Goal: Information Seeking & Learning: Learn about a topic

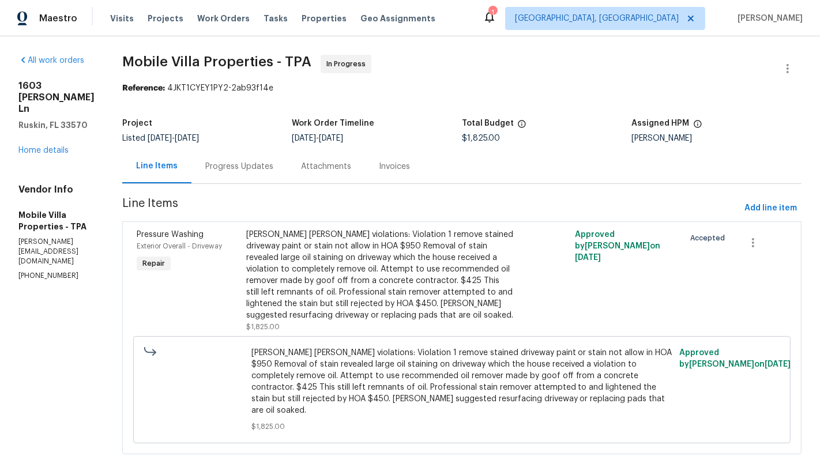
scroll to position [18, 0]
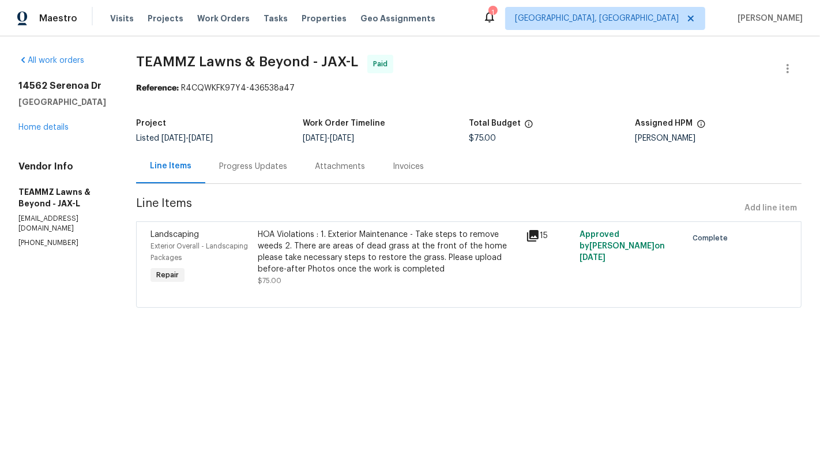
click at [324, 283] on div "HOA Violations : 1. Exterior Maintenance - Take steps to remove weeds 2. There …" at bounding box center [388, 258] width 261 height 58
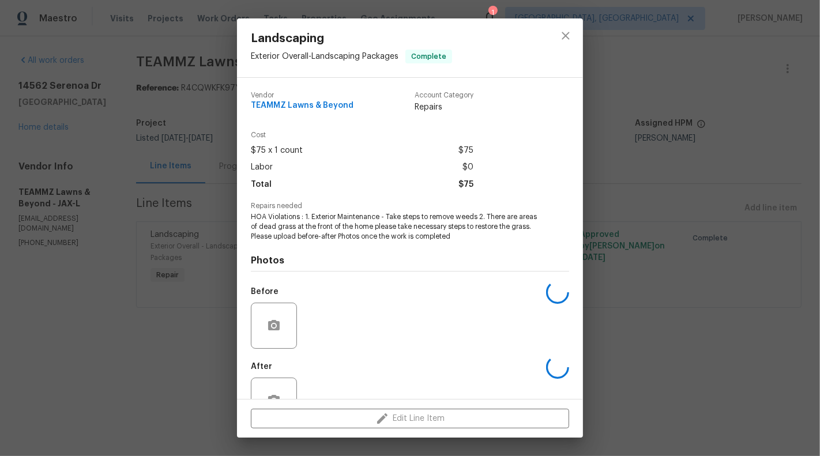
scroll to position [36, 0]
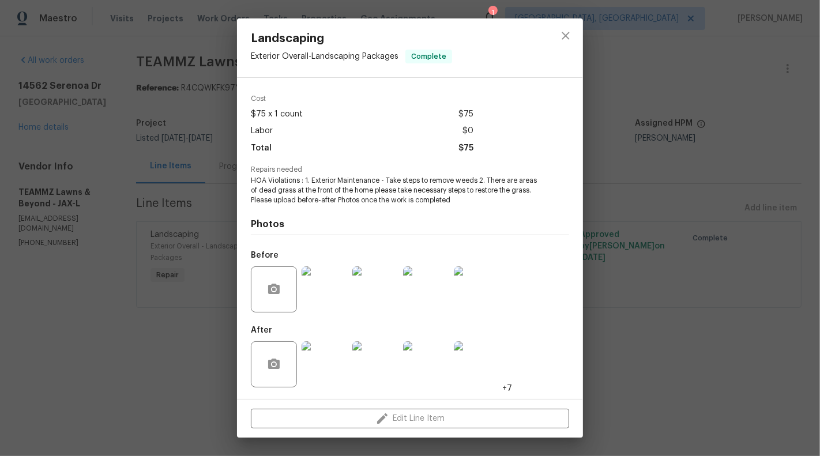
click at [317, 374] on img at bounding box center [325, 365] width 46 height 46
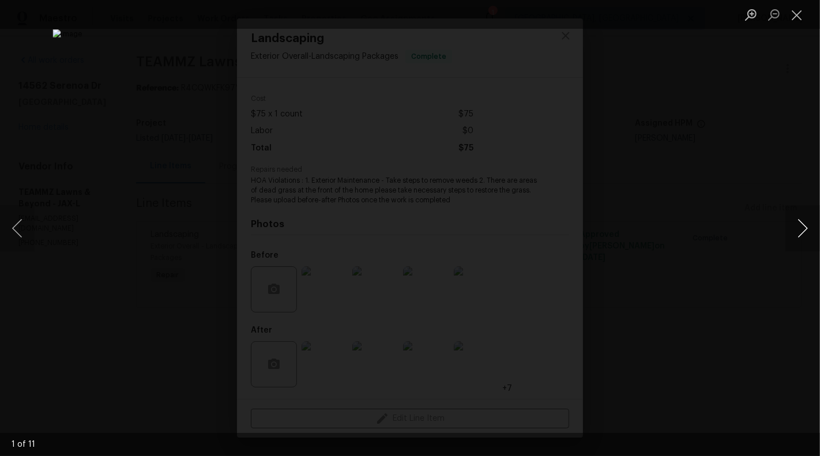
click at [808, 230] on button "Next image" at bounding box center [803, 228] width 35 height 46
click at [806, 224] on button "Next image" at bounding box center [803, 228] width 35 height 46
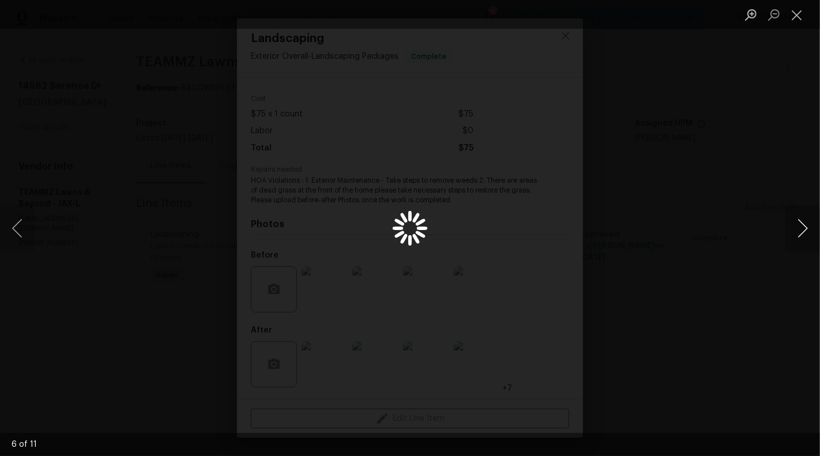
click at [807, 225] on button "Next image" at bounding box center [803, 228] width 35 height 46
click at [807, 223] on button "Next image" at bounding box center [803, 228] width 35 height 46
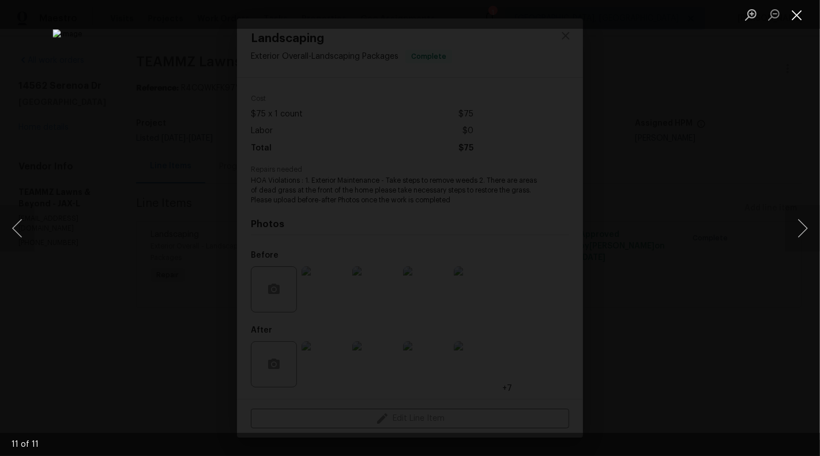
click at [804, 17] on button "Close lightbox" at bounding box center [797, 15] width 23 height 20
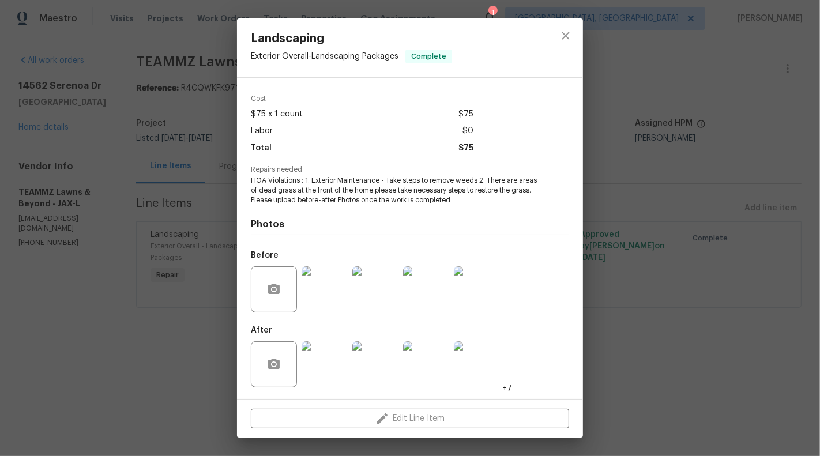
click at [139, 217] on div "Landscaping Exterior Overall - Landscaping Packages Complete Vendor TEAMMZ Lawn…" at bounding box center [410, 228] width 820 height 456
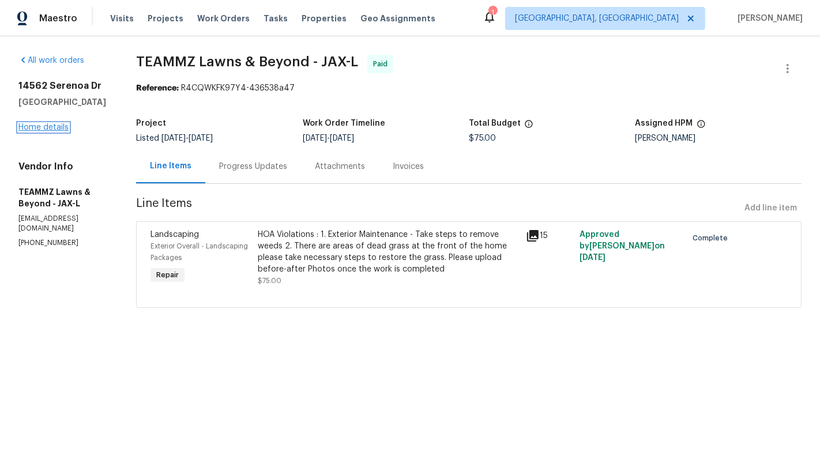
click at [30, 125] on link "Home details" at bounding box center [43, 127] width 50 height 8
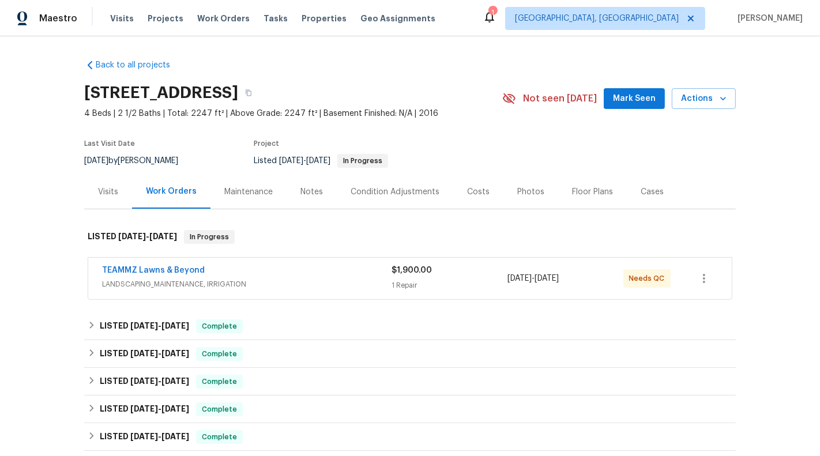
click at [462, 287] on div "1 Repair" at bounding box center [450, 286] width 116 height 12
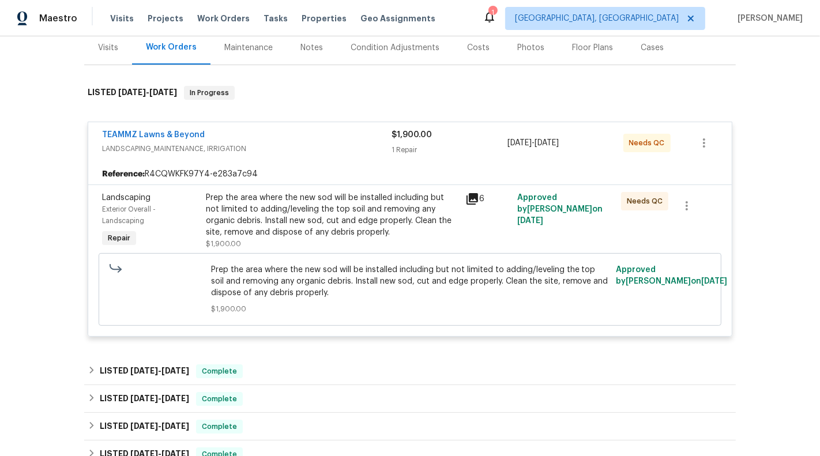
scroll to position [146, 0]
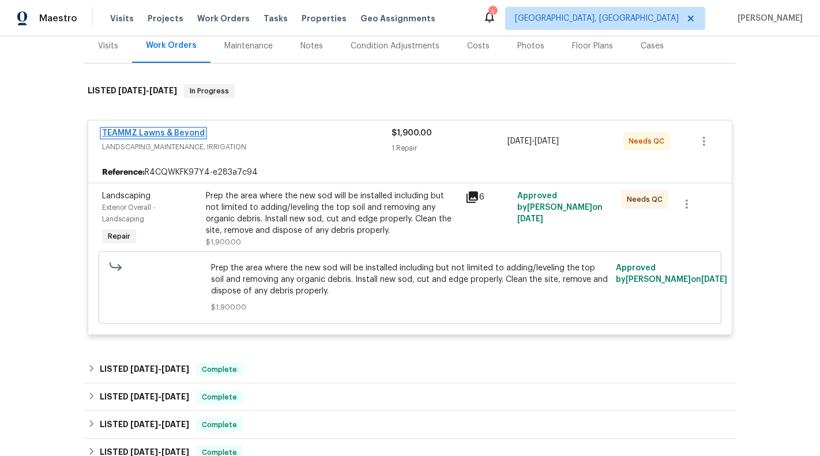
click at [170, 134] on link "TEAMMZ Lawns & Beyond" at bounding box center [153, 133] width 103 height 8
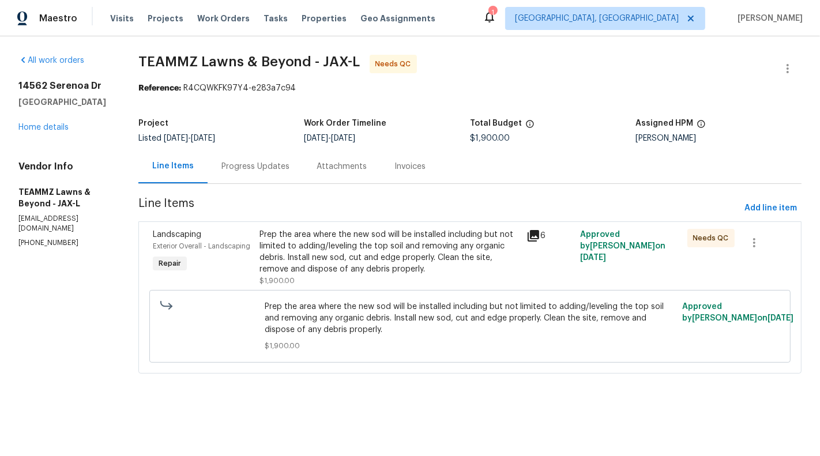
click at [371, 257] on div "Prep the area where the new sod will be installed including but not limited to …" at bounding box center [390, 252] width 261 height 46
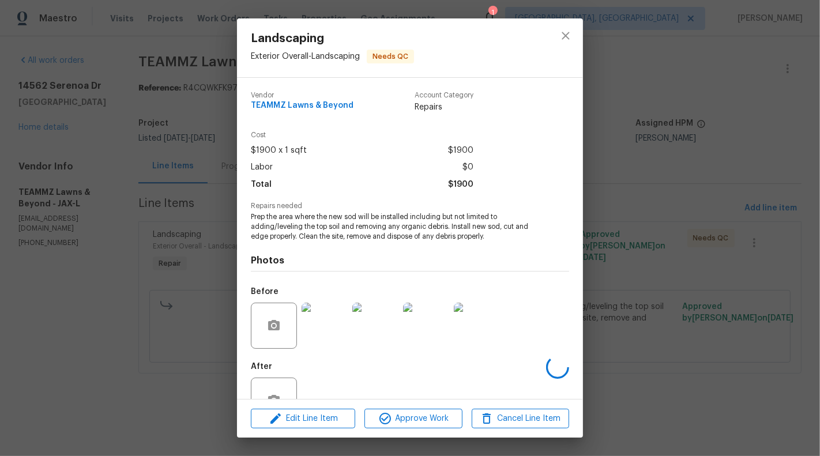
scroll to position [36, 0]
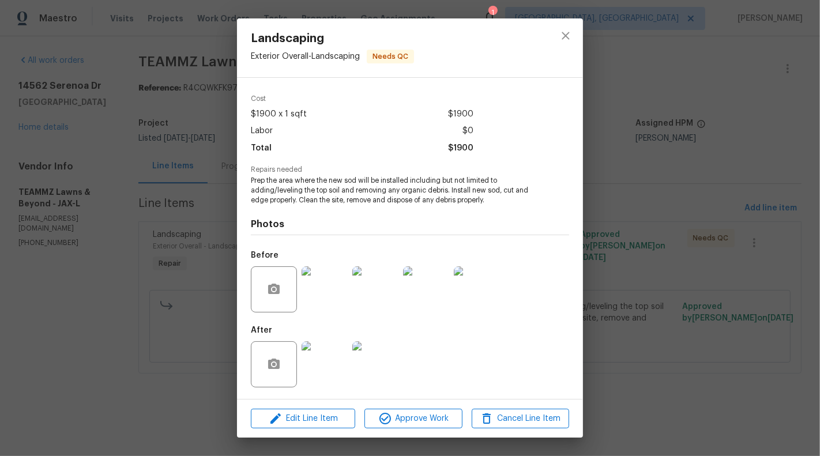
click at [328, 367] on img at bounding box center [325, 365] width 46 height 46
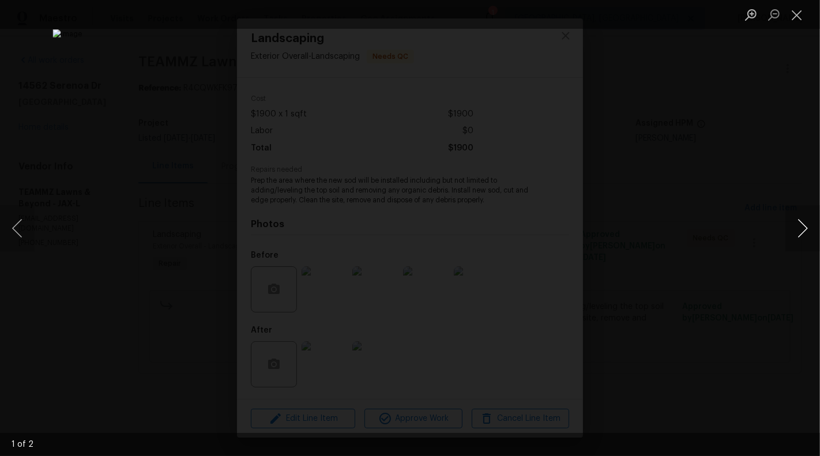
click at [806, 231] on button "Next image" at bounding box center [803, 228] width 35 height 46
click at [797, 16] on button "Close lightbox" at bounding box center [797, 15] width 23 height 20
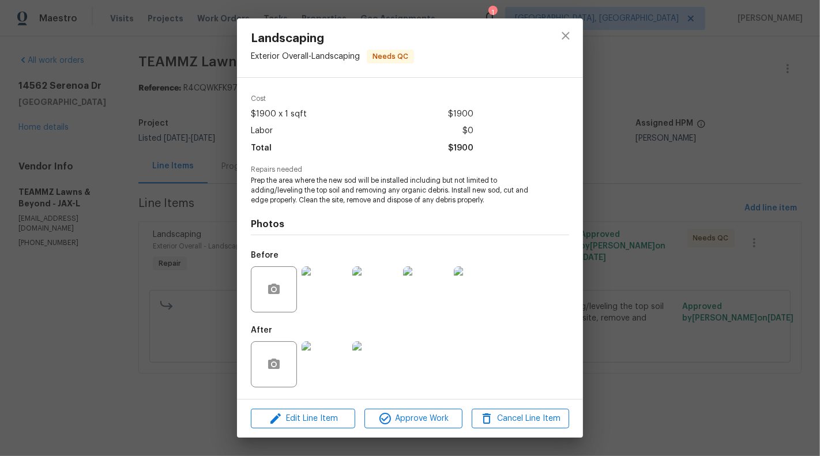
click at [80, 259] on div "Landscaping Exterior Overall - Landscaping Needs QC Vendor TEAMMZ Lawns & Beyon…" at bounding box center [410, 228] width 820 height 456
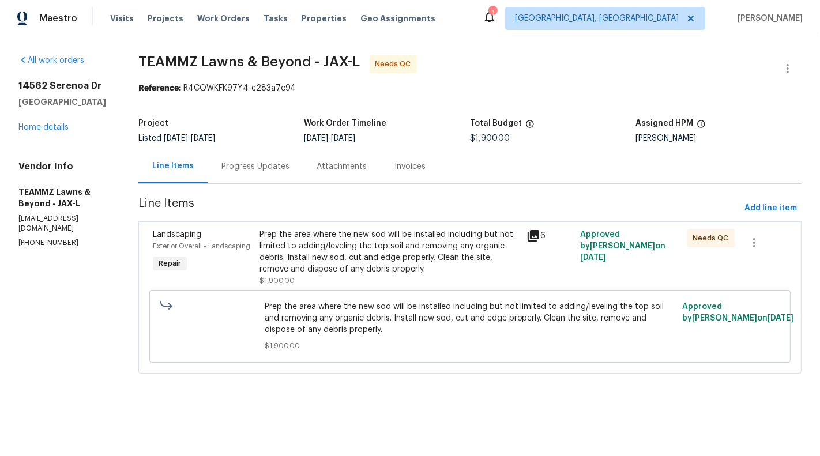
click at [271, 170] on div "Progress Updates" at bounding box center [256, 167] width 68 height 12
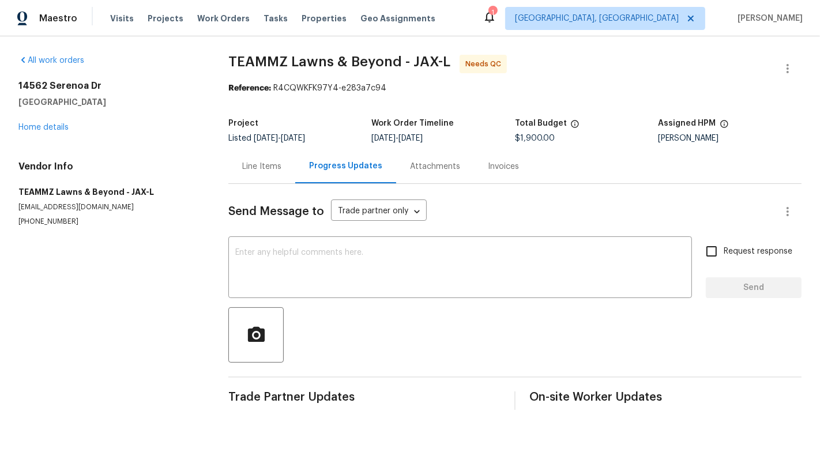
click at [263, 171] on div "Line Items" at bounding box center [261, 167] width 39 height 12
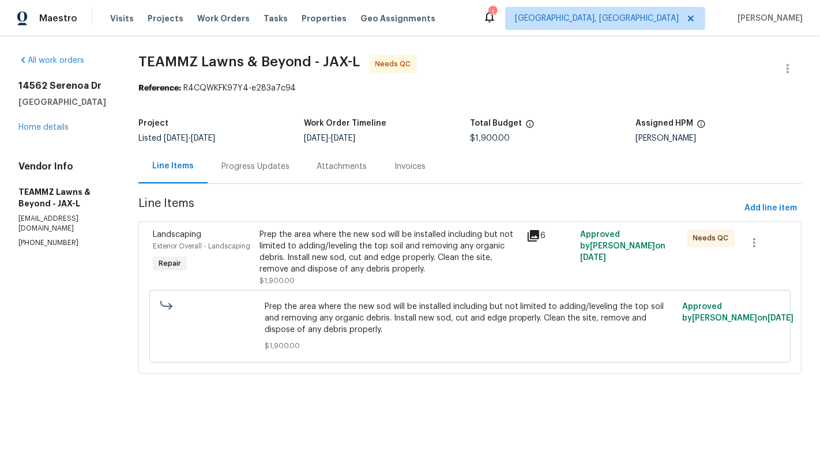
click at [403, 263] on div "Prep the area where the new sod will be installed including but not limited to …" at bounding box center [390, 252] width 261 height 46
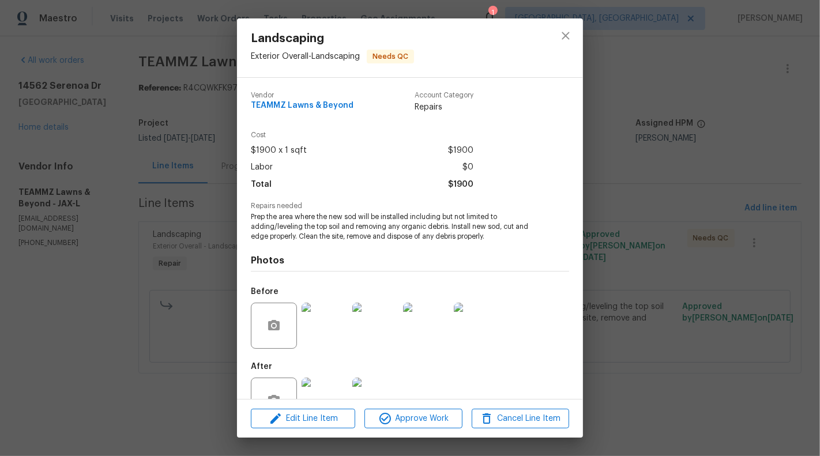
scroll to position [36, 0]
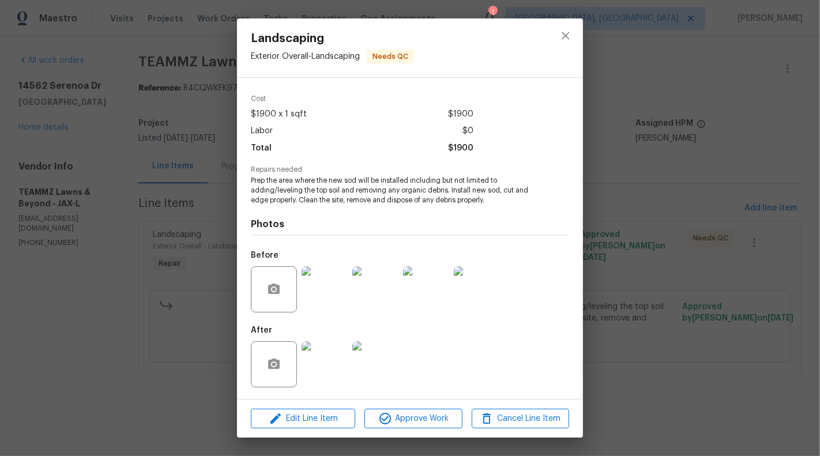
click at [319, 276] on img at bounding box center [325, 290] width 46 height 46
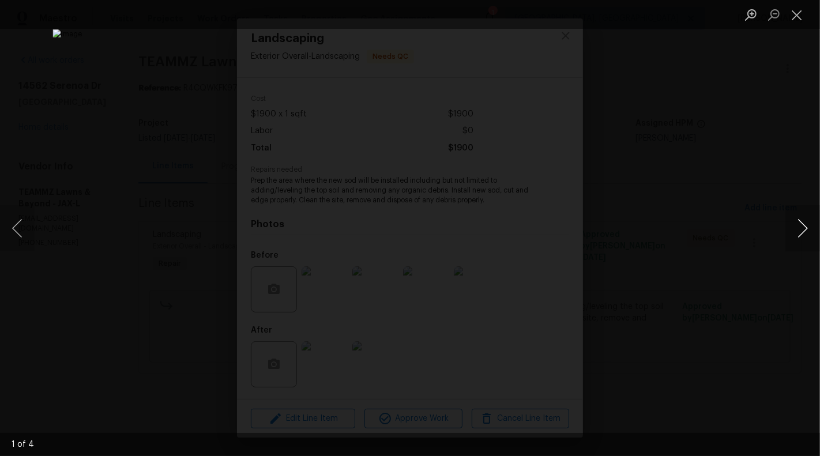
click at [807, 216] on button "Next image" at bounding box center [803, 228] width 35 height 46
click at [808, 225] on button "Next image" at bounding box center [803, 228] width 35 height 46
click at [806, 227] on button "Next image" at bounding box center [803, 228] width 35 height 46
click at [801, 14] on button "Close lightbox" at bounding box center [797, 15] width 23 height 20
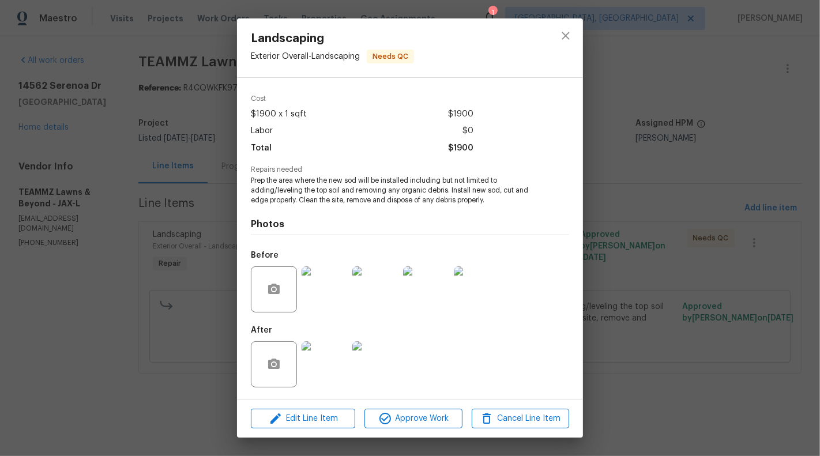
click at [194, 254] on div "Landscaping Exterior Overall - Landscaping Needs QC Vendor TEAMMZ Lawns & Beyon…" at bounding box center [410, 228] width 820 height 456
